Goal: Information Seeking & Learning: Learn about a topic

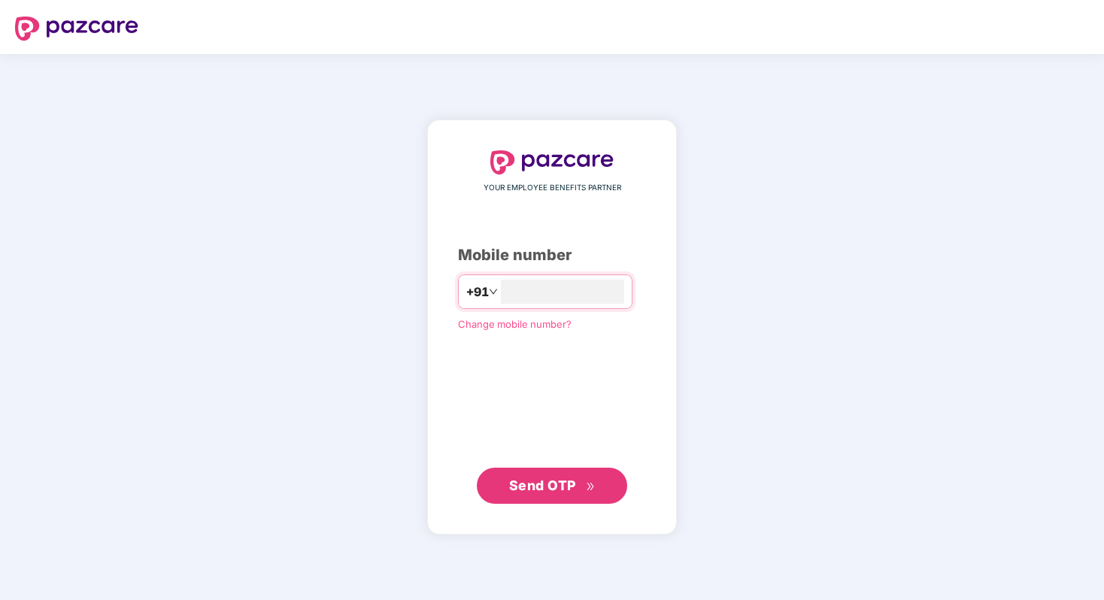
type input "**********"
click at [557, 493] on span "Send OTP" at bounding box center [552, 485] width 86 height 21
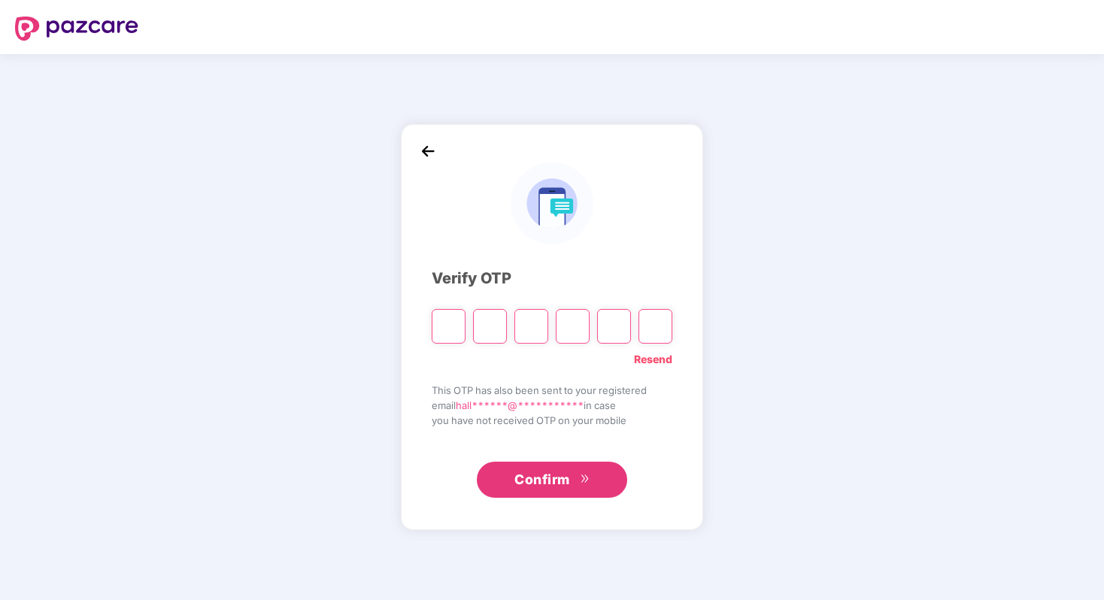
type input "*"
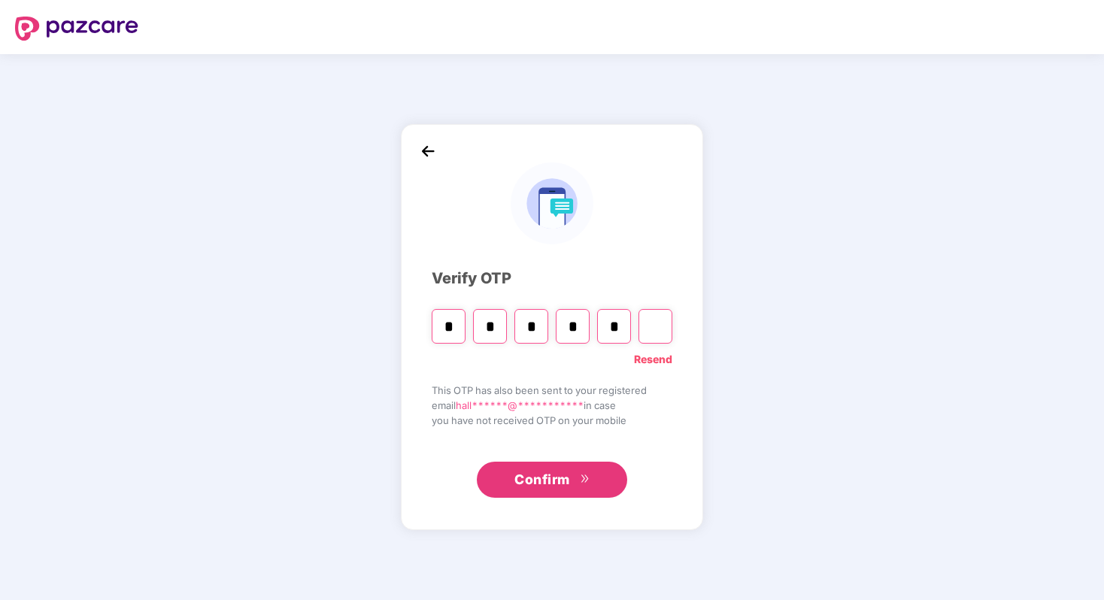
type input "*"
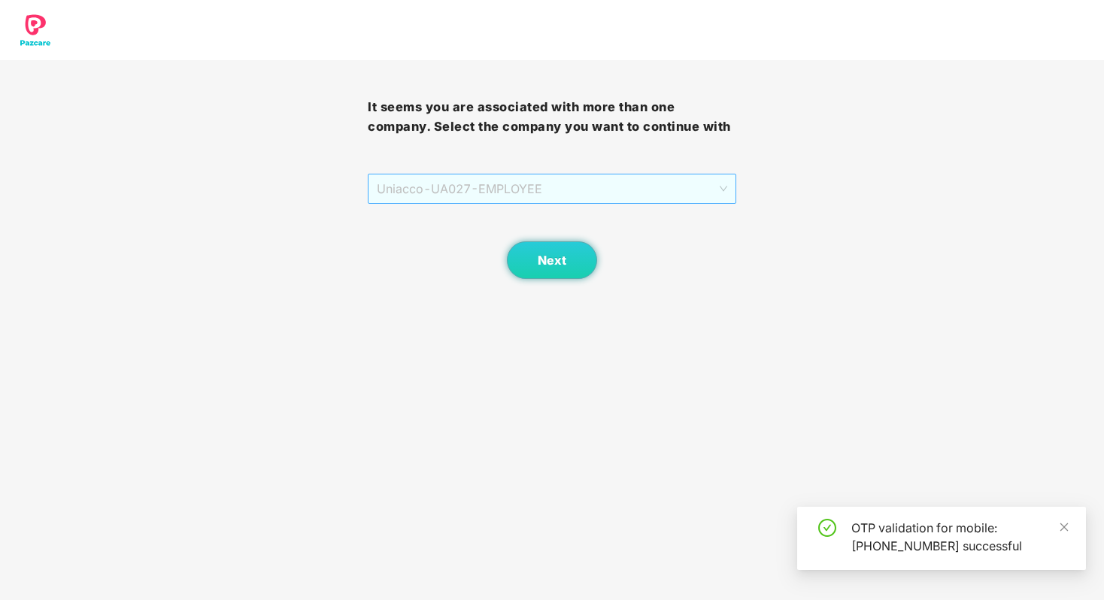
click at [475, 200] on span "Uniacco - UA027 - EMPLOYEE" at bounding box center [552, 188] width 350 height 29
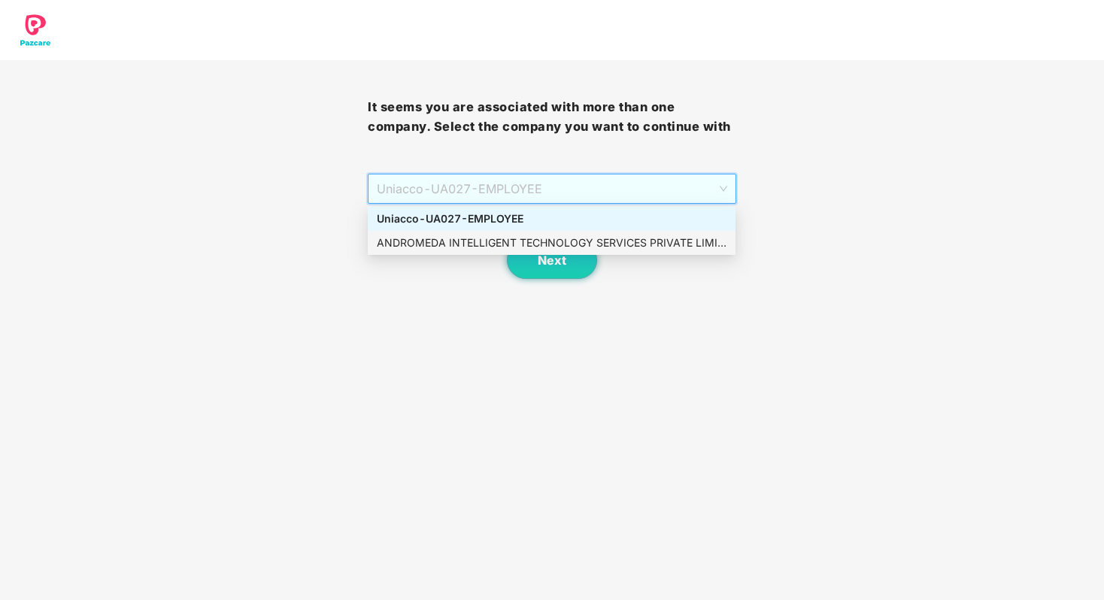
click at [457, 238] on div "ANDROMEDA INTELLIGENT TECHNOLOGY SERVICES PRIVATE LIMITED - 24 - EMPLOYEE" at bounding box center [552, 243] width 350 height 17
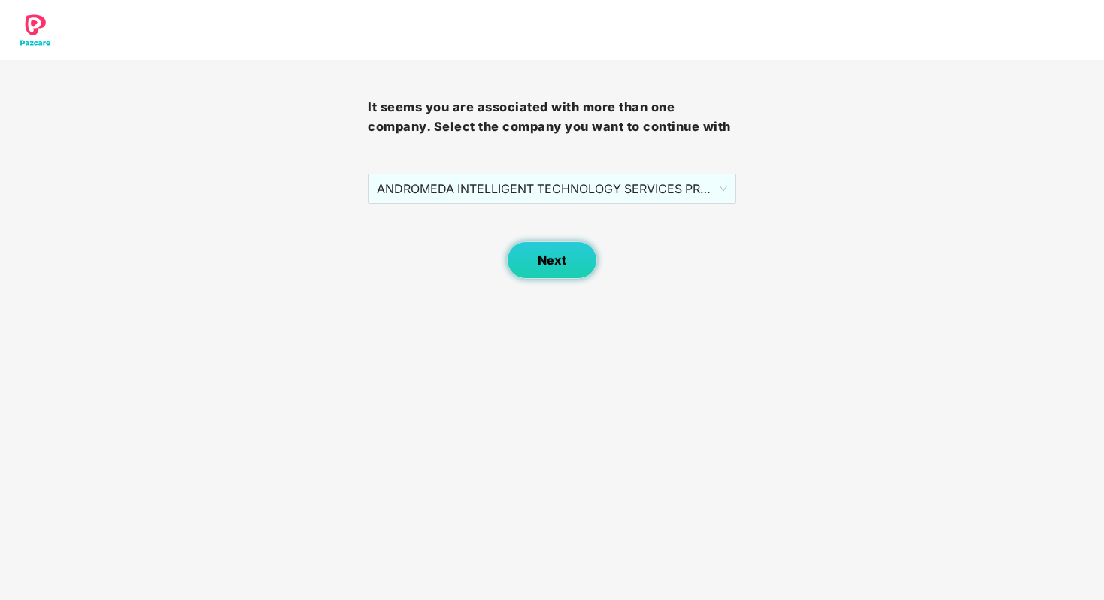
click at [539, 259] on span "Next" at bounding box center [552, 260] width 29 height 14
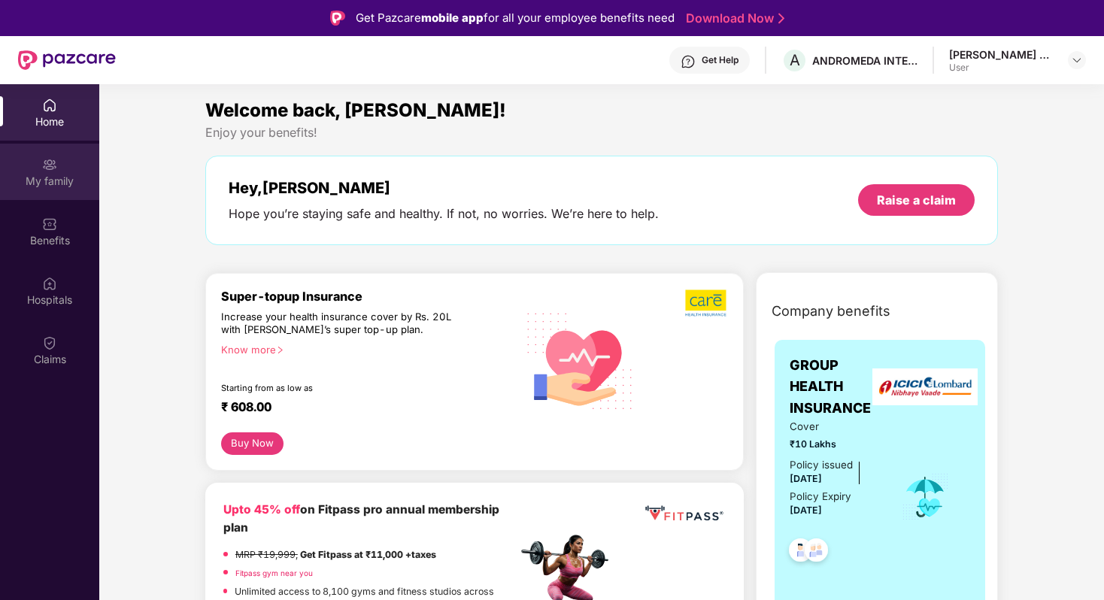
click at [62, 180] on div "My family" at bounding box center [49, 181] width 99 height 15
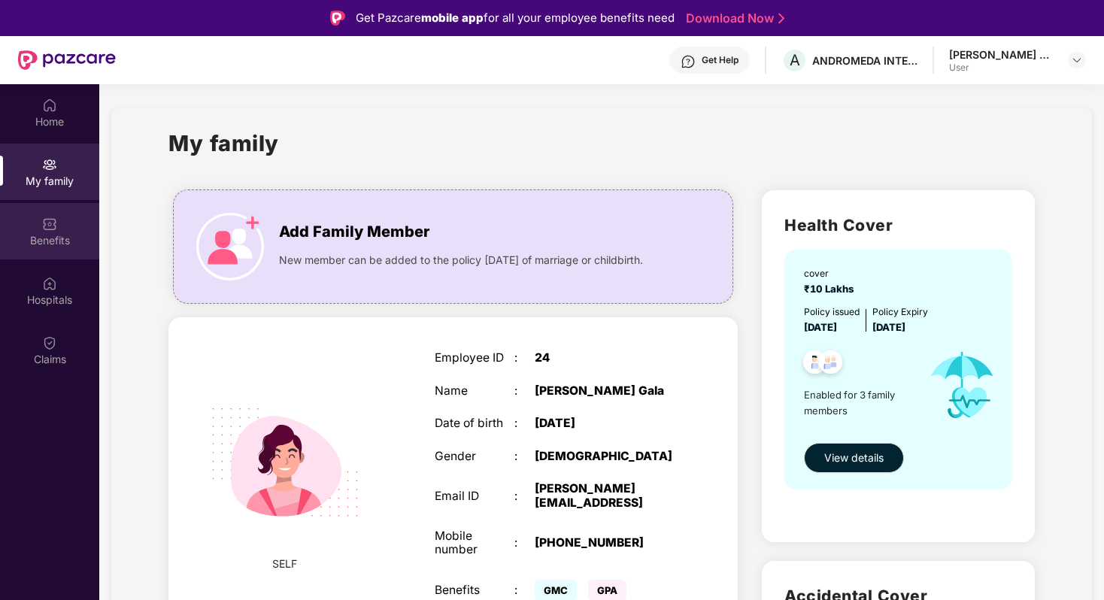
click at [62, 243] on div "Benefits" at bounding box center [49, 240] width 99 height 15
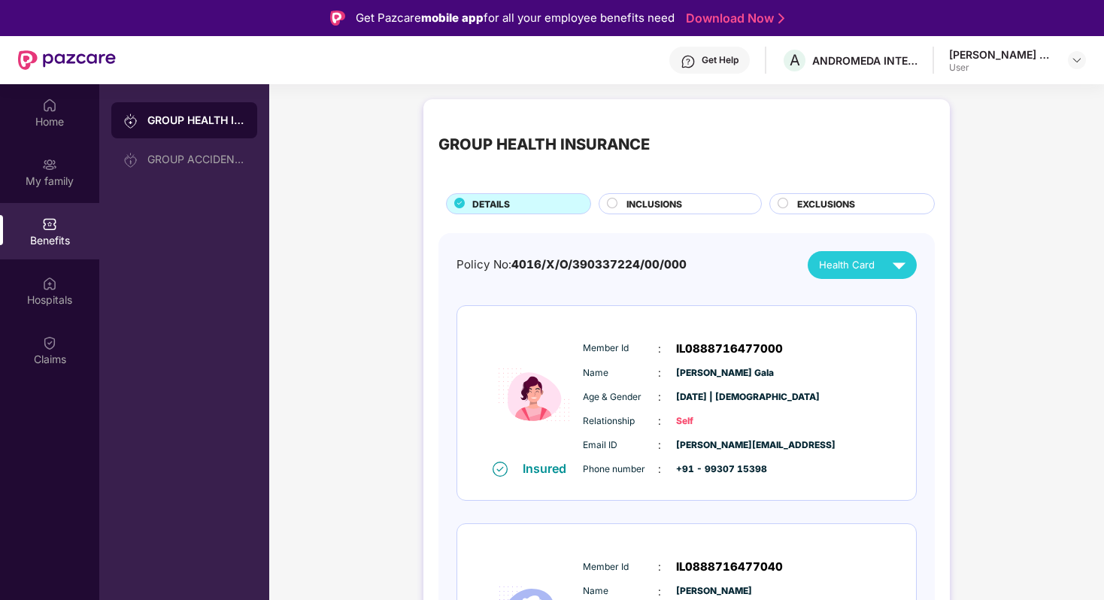
click at [697, 196] on div "INCLUSIONS" at bounding box center [680, 203] width 163 height 21
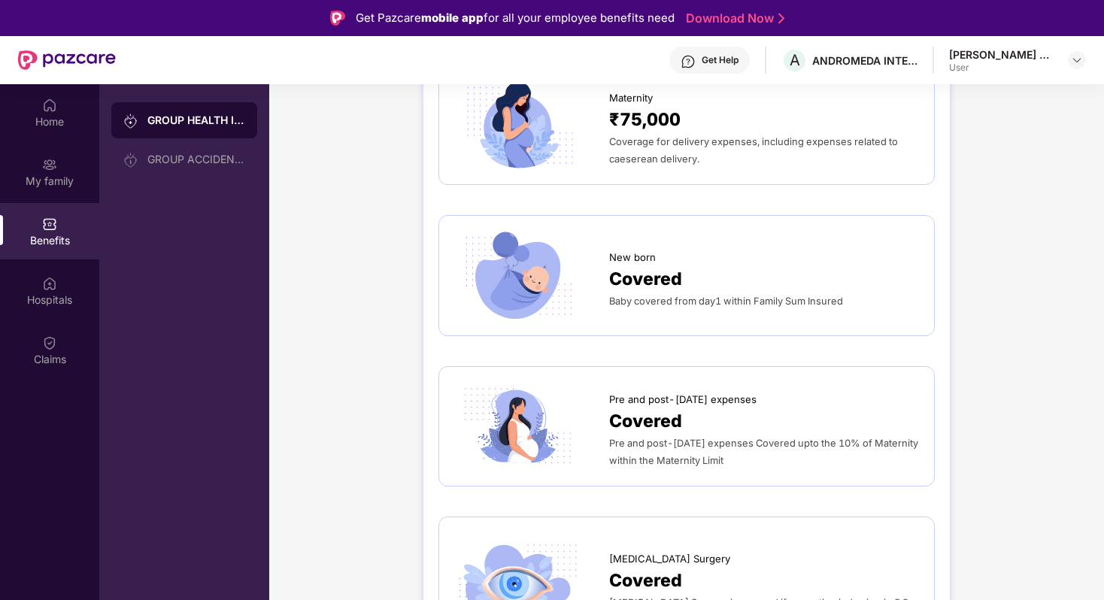
scroll to position [1767, 0]
click at [659, 391] on span "Pre and post-[DATE] expenses" at bounding box center [682, 399] width 147 height 16
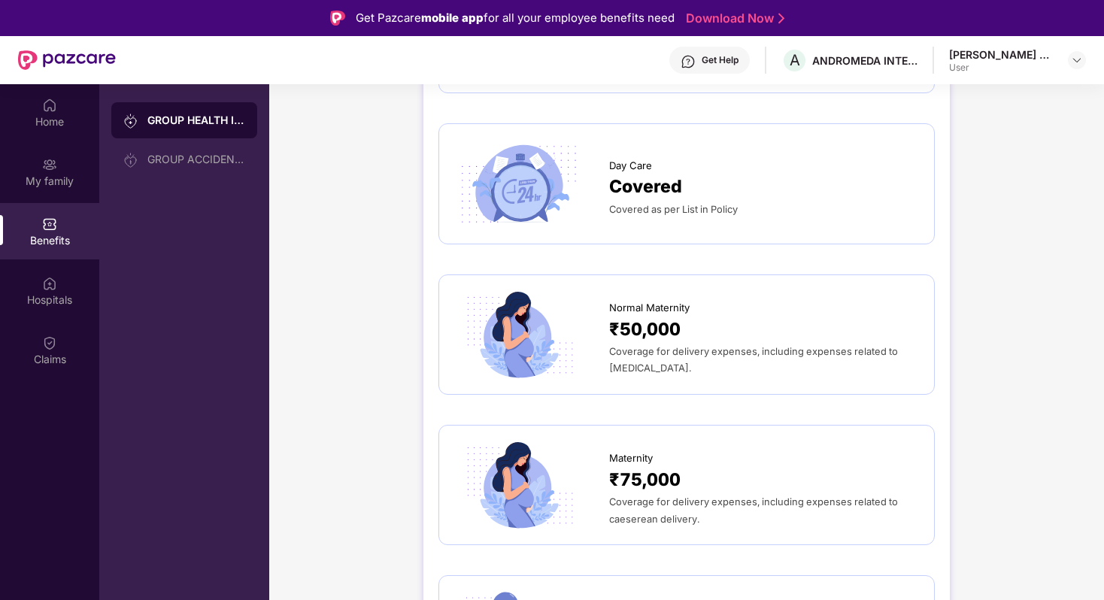
scroll to position [1333, 0]
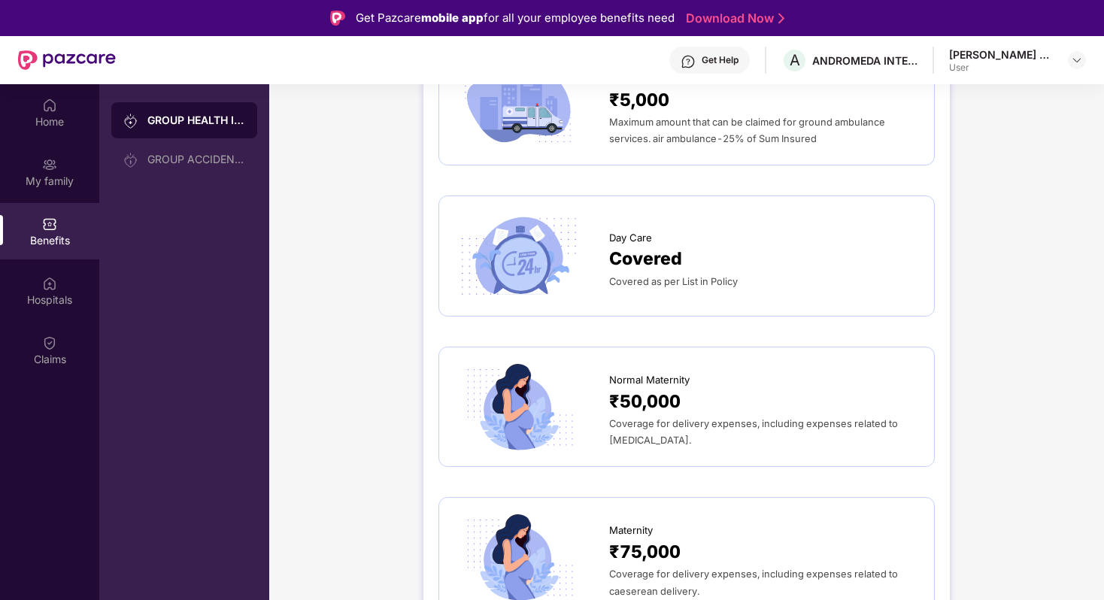
click at [658, 388] on span "₹50,000" at bounding box center [644, 401] width 71 height 27
click at [61, 349] on div "Claims" at bounding box center [49, 350] width 99 height 56
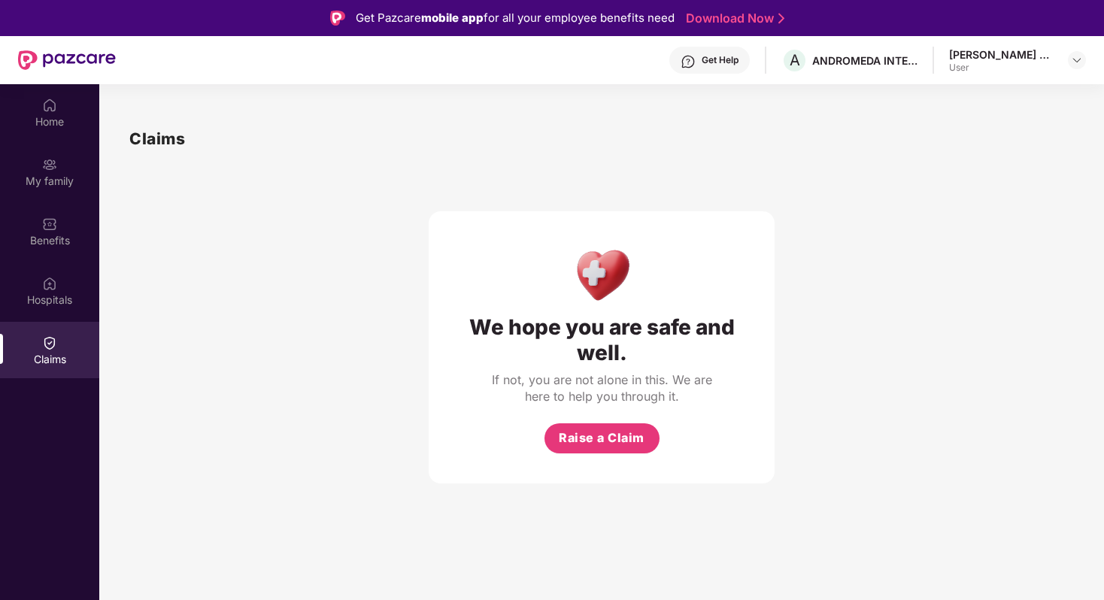
click at [588, 395] on div "If not, you are not alone in this. We are here to help you through it." at bounding box center [602, 388] width 226 height 33
click at [52, 174] on div "My family" at bounding box center [49, 181] width 99 height 15
